Goal: Task Accomplishment & Management: Use online tool/utility

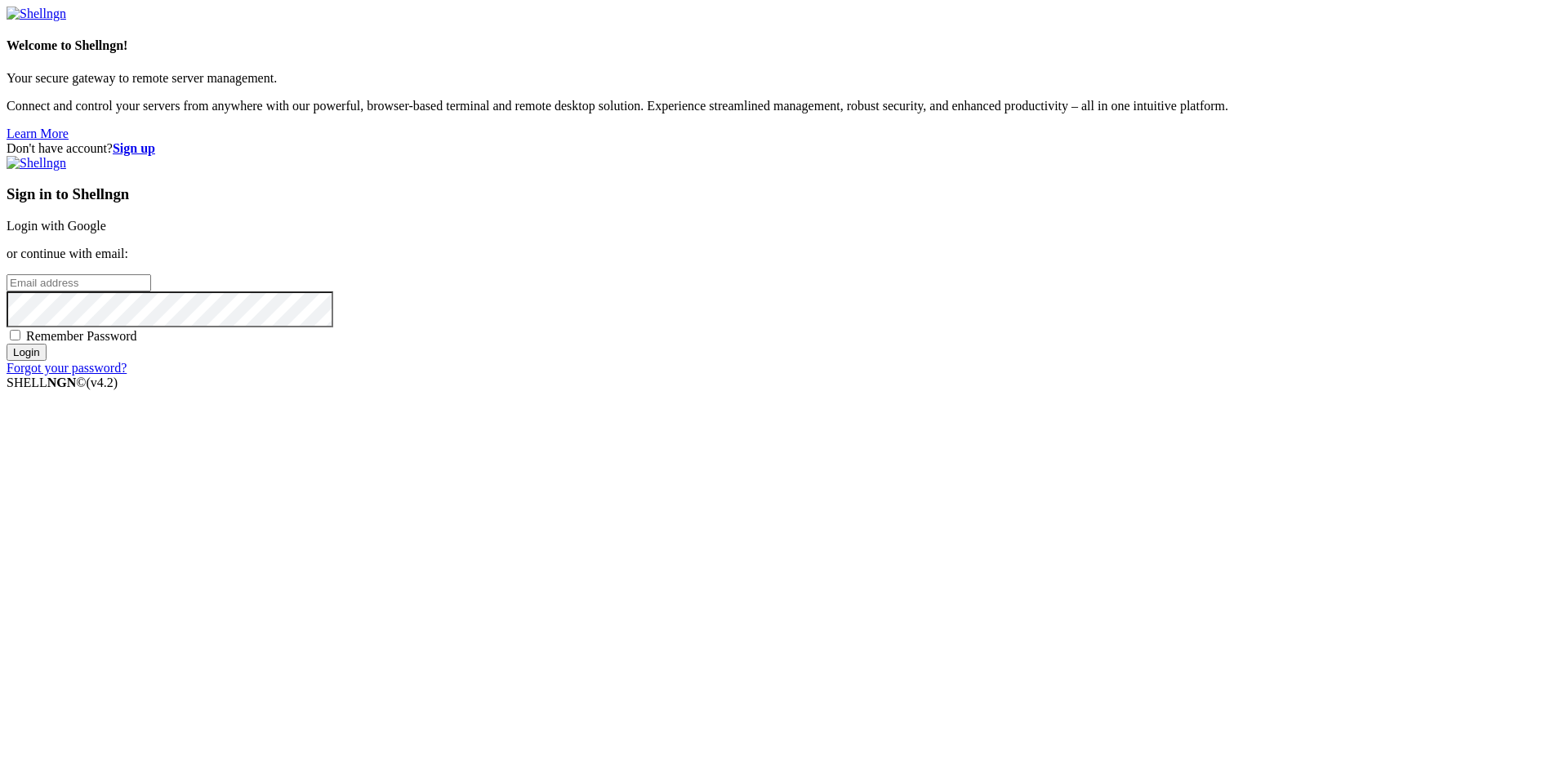
click at [106, 232] on link "Login with Google" at bounding box center [56, 225] width 100 height 14
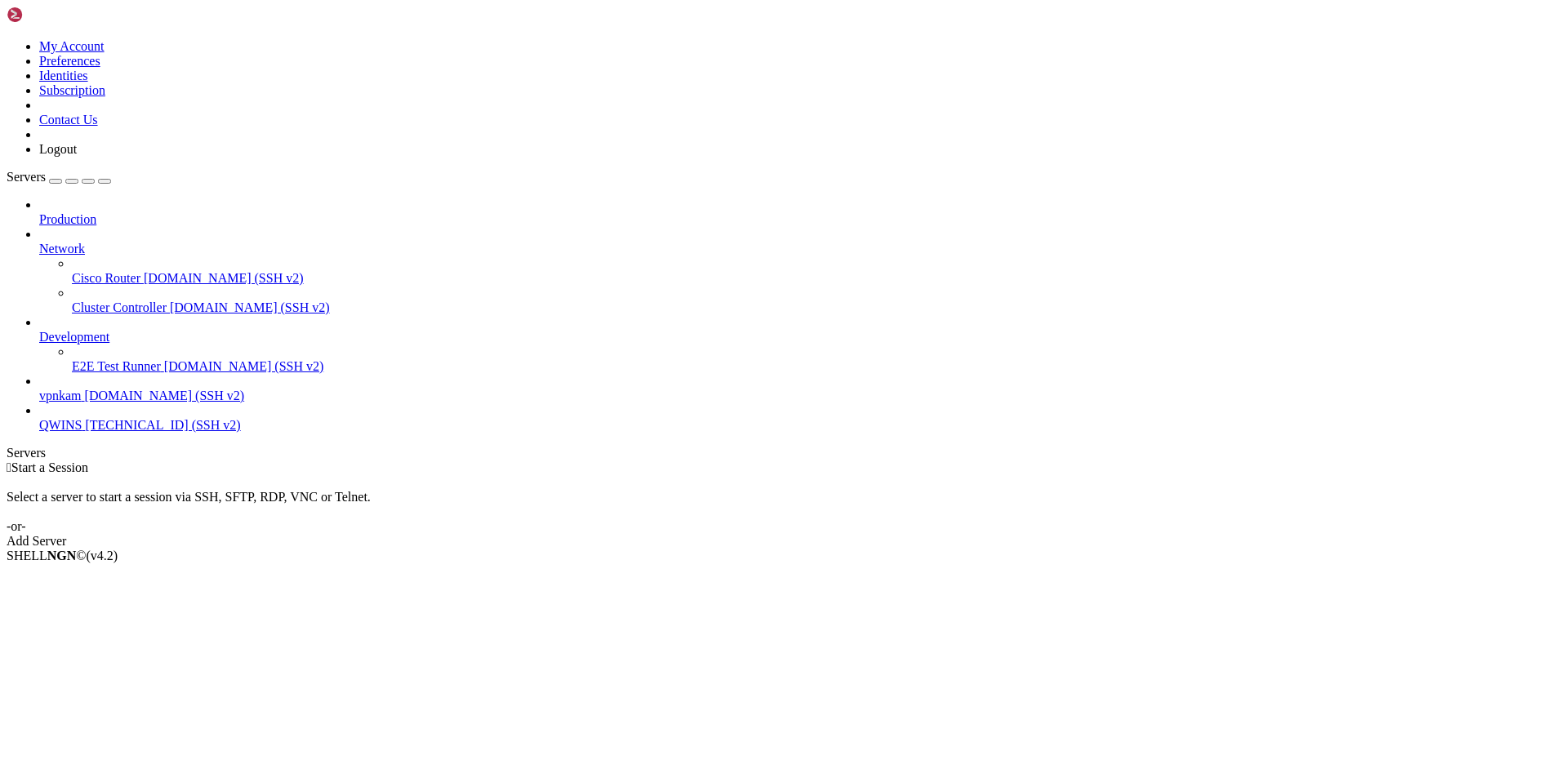
click at [85, 389] on span "[DOMAIN_NAME] (SSH v2)" at bounding box center [165, 395] width 160 height 14
